Goal: Feedback & Contribution: Submit feedback/report problem

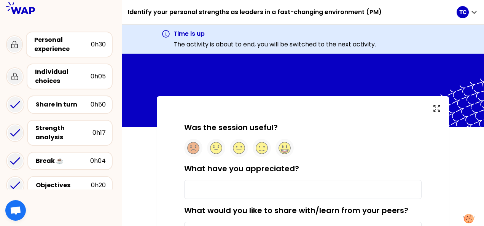
scroll to position [62, 0]
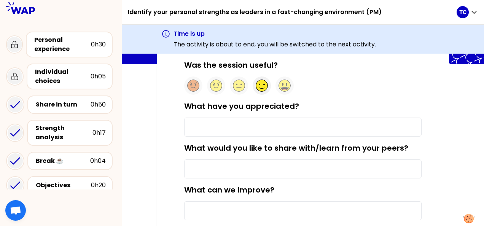
click at [262, 85] on circle at bounding box center [262, 86] width 12 height 12
click at [224, 127] on input "What have you appreciated?" at bounding box center [302, 126] width 237 height 19
type input "Focus on strengths"
click at [229, 166] on input "What would you like to share with/learn from your peers?" at bounding box center [302, 168] width 237 height 19
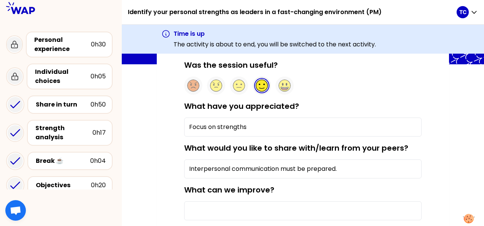
type input "Interpersonal communication must be prepared."
click at [222, 206] on input "What can we improve?" at bounding box center [302, 210] width 237 height 19
click at [249, 127] on input "Focus on strengths" at bounding box center [302, 126] width 237 height 19
type input "Focus on strengths."
click at [193, 205] on input "What can we improve?" at bounding box center [302, 210] width 237 height 19
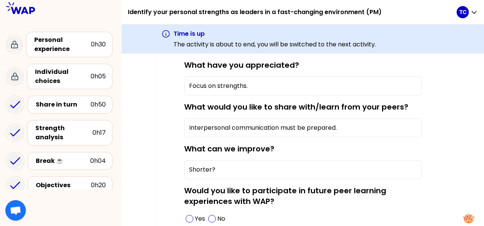
scroll to position [166, 0]
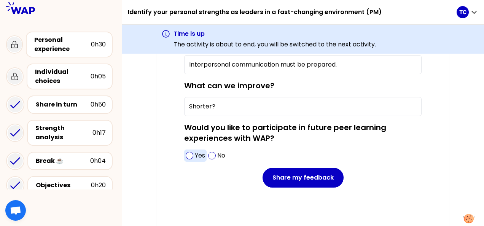
type input "Shorter?"
click at [189, 156] on span at bounding box center [190, 156] width 8 height 8
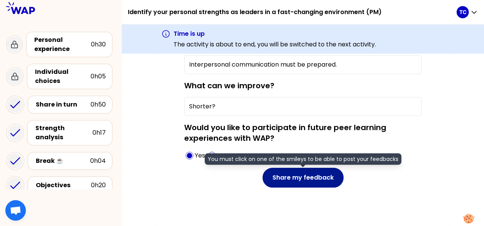
click at [309, 176] on button "Share my feedback" at bounding box center [302, 178] width 81 height 20
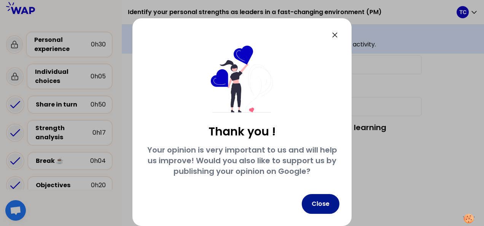
click at [325, 204] on button "Close" at bounding box center [320, 204] width 38 height 20
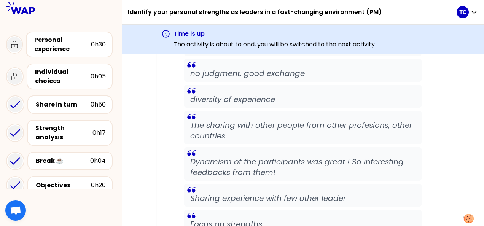
scroll to position [921, 0]
